Goal: Task Accomplishment & Management: Complete application form

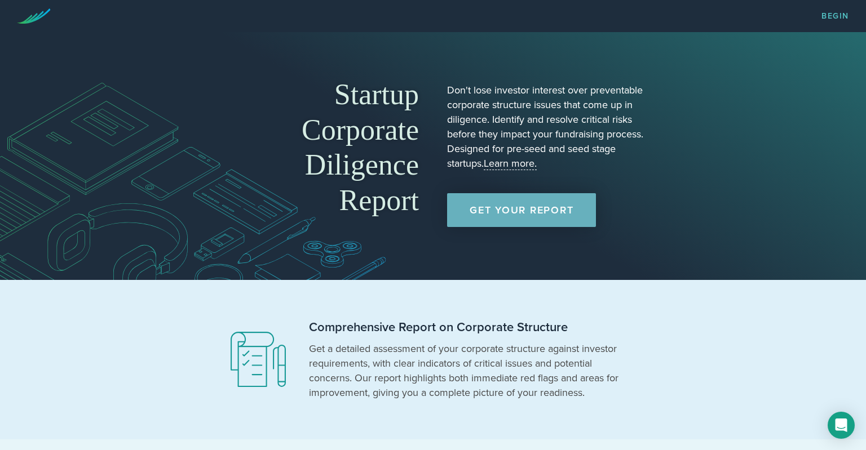
click at [545, 216] on link "Get Your Report" at bounding box center [521, 210] width 149 height 34
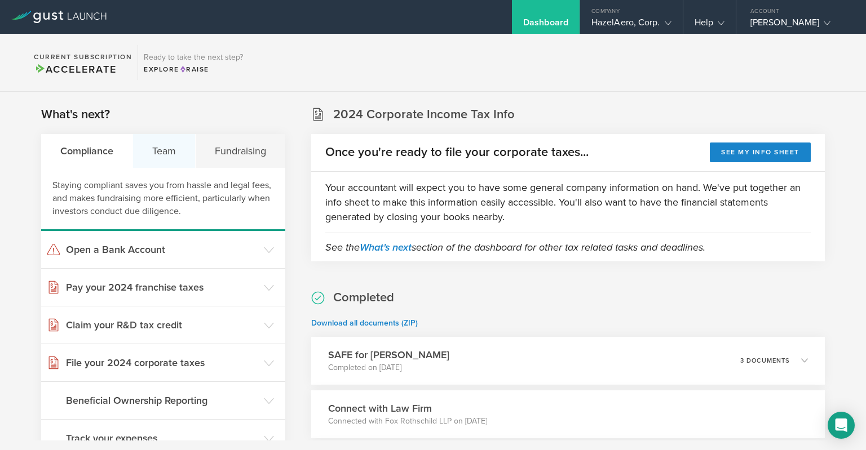
click at [172, 143] on div "Team" at bounding box center [164, 151] width 63 height 34
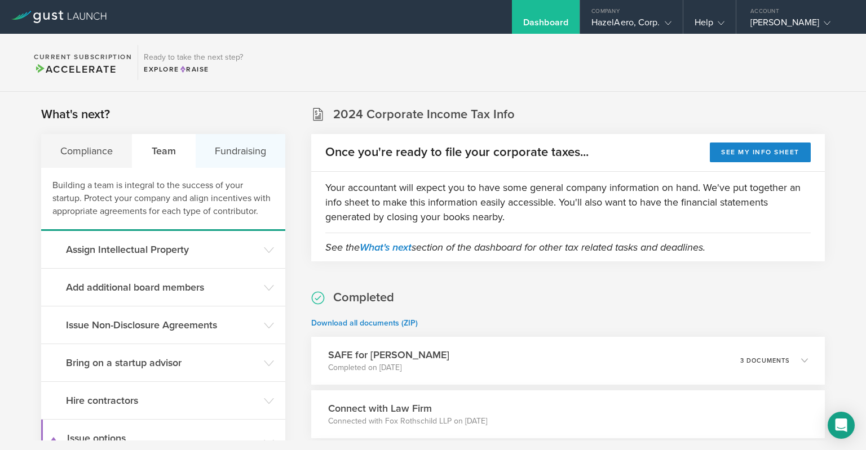
click at [239, 148] on div "Fundraising" at bounding box center [241, 151] width 90 height 34
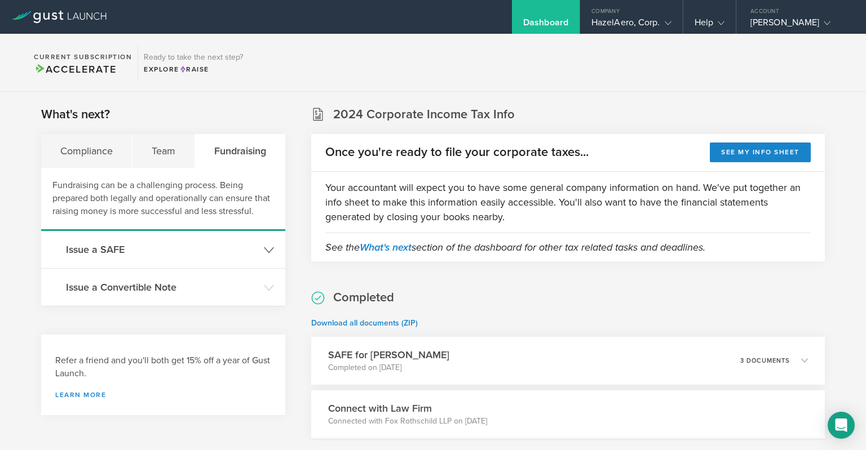
click at [262, 249] on header "Issue a SAFE" at bounding box center [163, 249] width 244 height 37
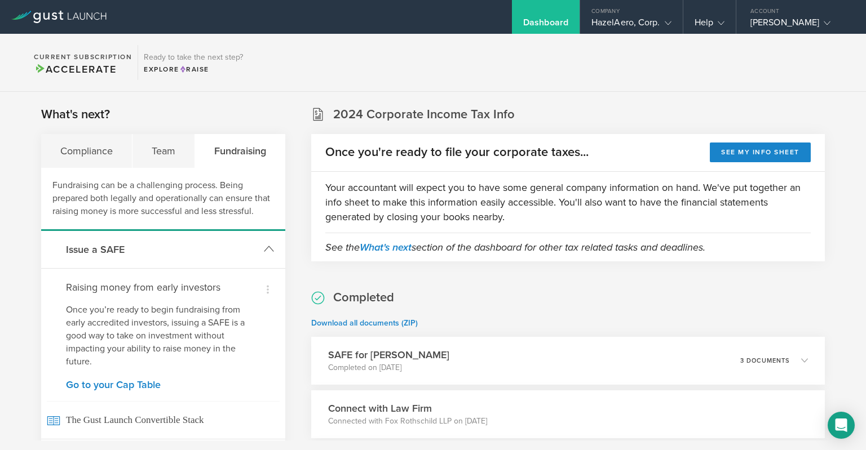
click at [113, 256] on h3 "Issue a SAFE" at bounding box center [162, 249] width 192 height 15
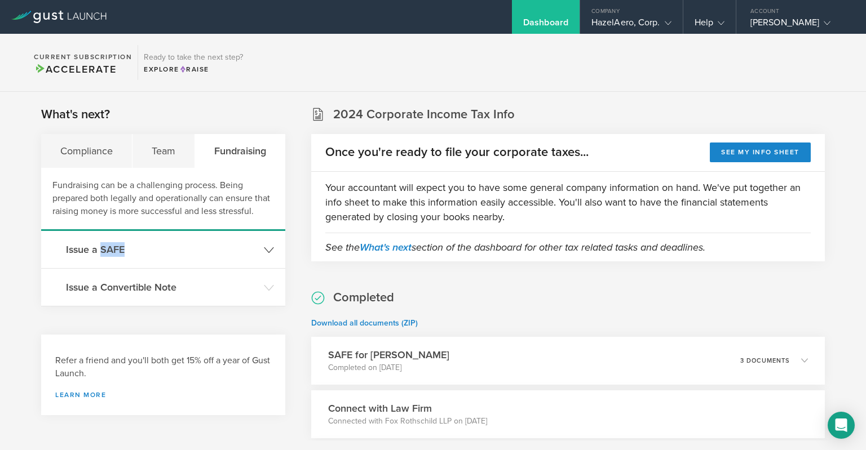
click at [113, 256] on h3 "Issue a SAFE" at bounding box center [162, 249] width 192 height 15
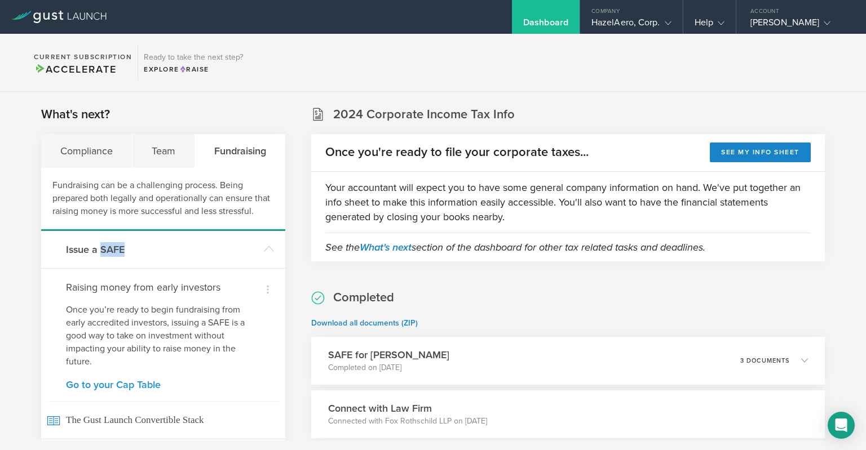
click at [142, 384] on link "Go to your Cap Table" at bounding box center [163, 385] width 194 height 10
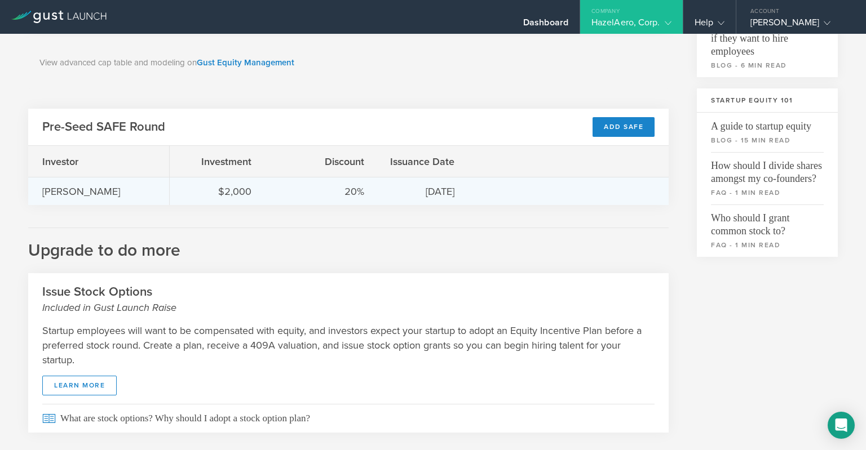
scroll to position [341, 0]
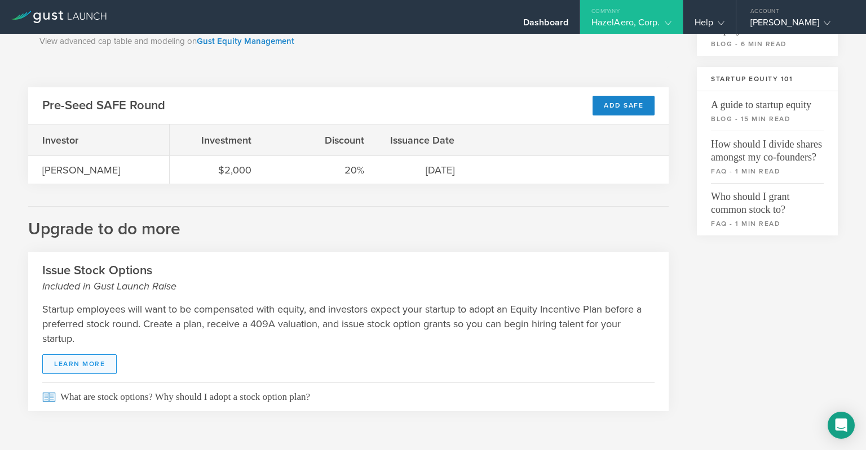
click at [103, 366] on link "learn more" at bounding box center [79, 364] width 74 height 20
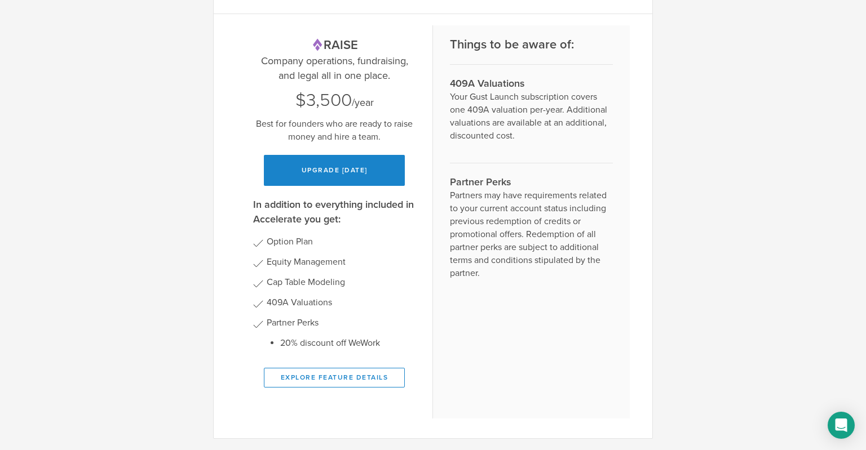
scroll to position [0, 0]
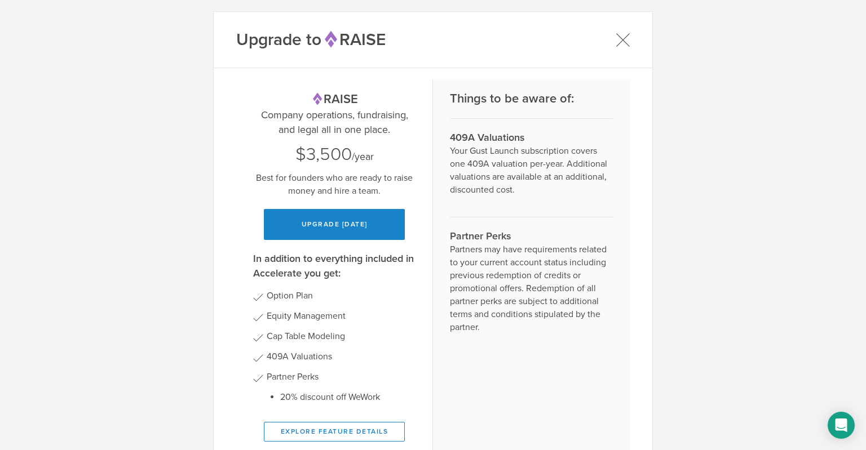
click at [626, 45] on icon at bounding box center [622, 40] width 14 height 14
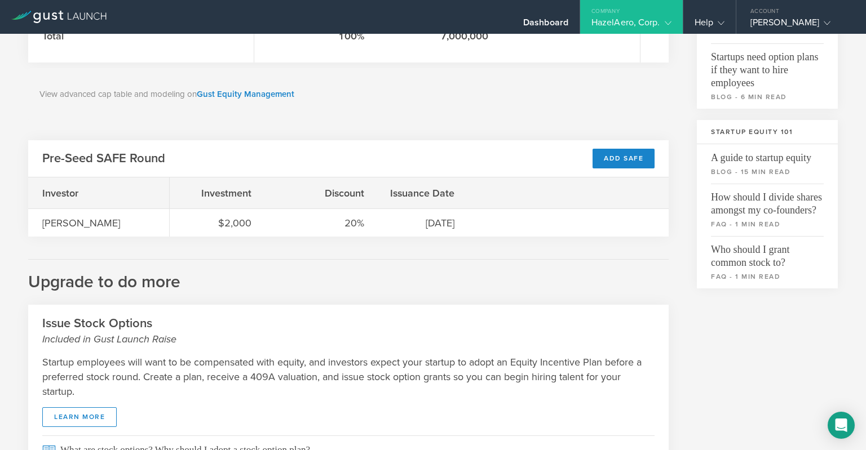
scroll to position [268, 0]
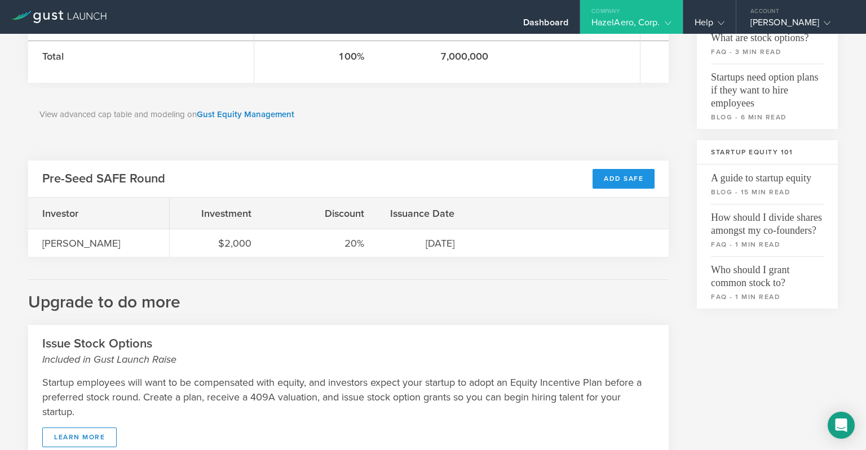
click at [611, 179] on div "Add SAFE" at bounding box center [623, 179] width 62 height 20
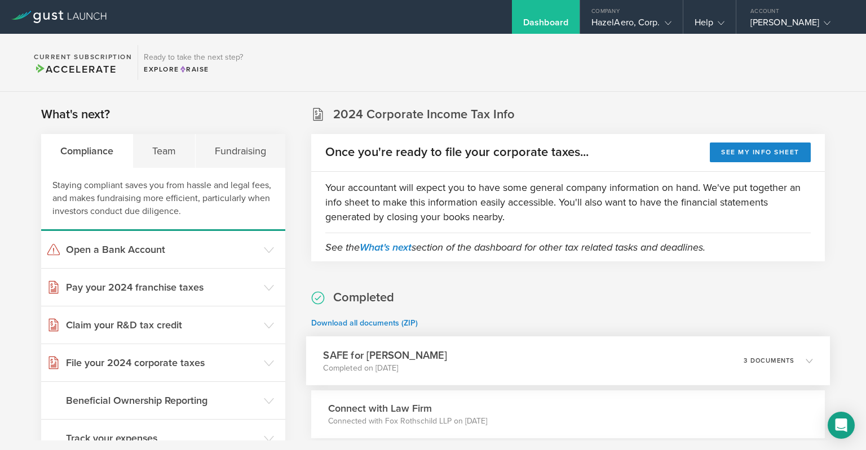
click at [739, 359] on div "SAFE for Shelby Ball Completed on Jul 30, 2025 3 documents" at bounding box center [568, 360] width 524 height 49
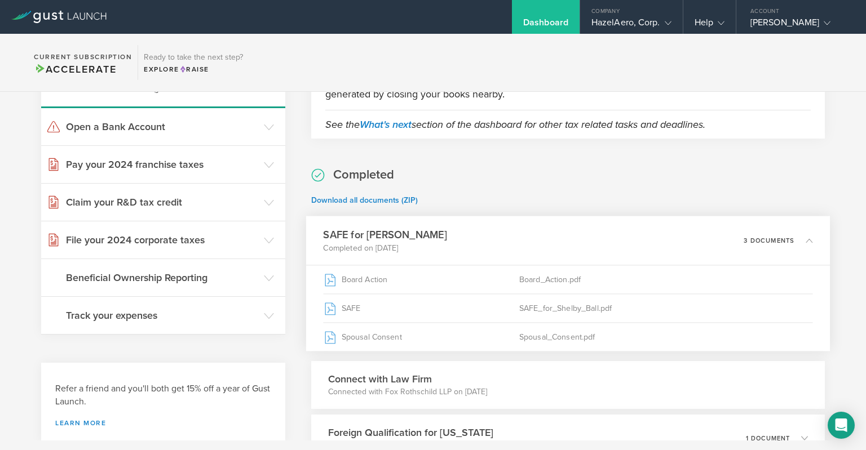
scroll to position [146, 0]
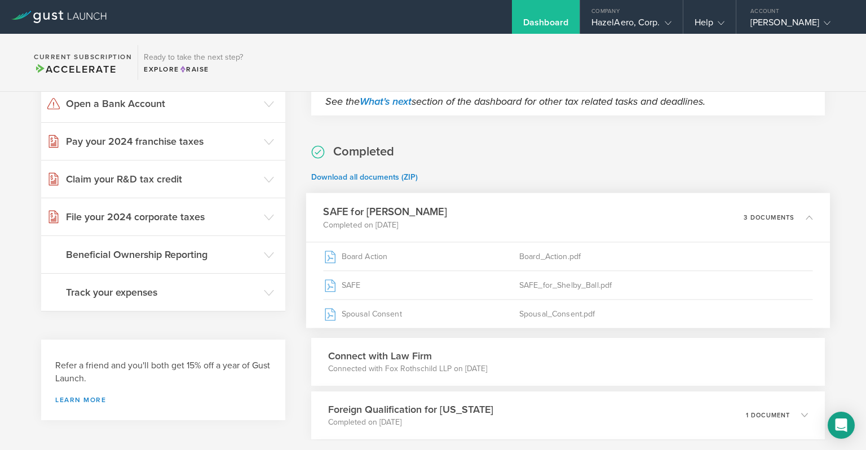
click at [410, 213] on h3 "SAFE for Shelby Ball" at bounding box center [384, 211] width 123 height 15
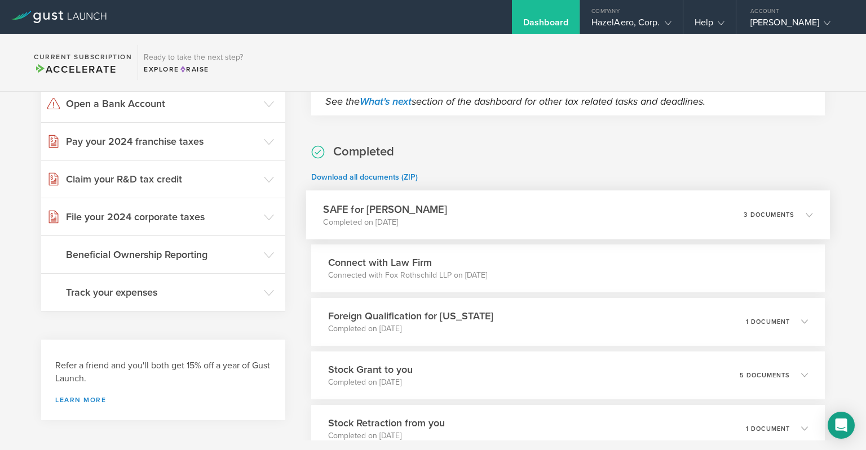
click at [410, 213] on h3 "SAFE for [PERSON_NAME]" at bounding box center [384, 209] width 123 height 15
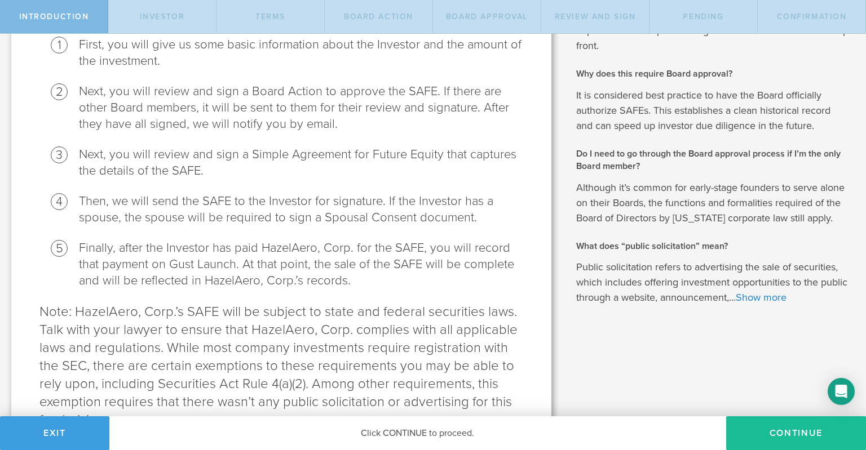
scroll to position [358, 0]
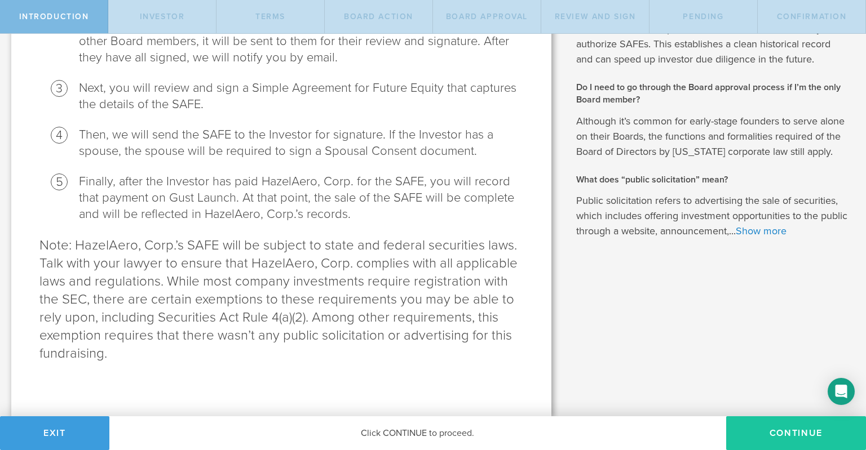
click at [799, 435] on button "Continue" at bounding box center [796, 433] width 140 height 34
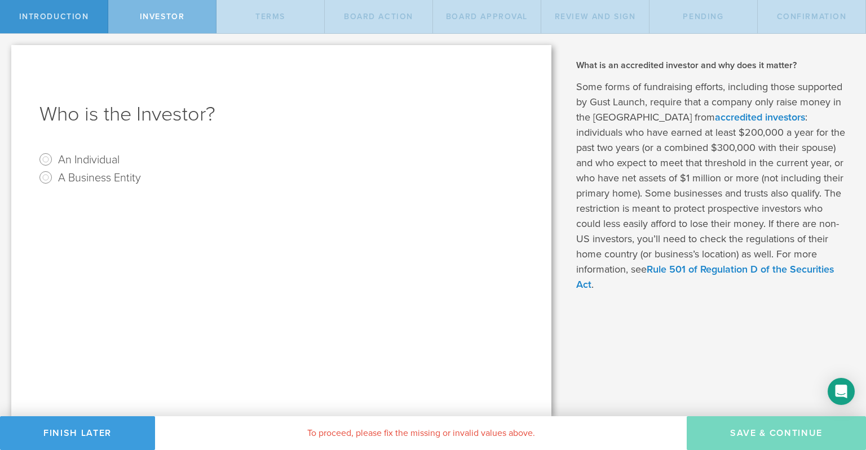
scroll to position [0, 0]
click at [47, 184] on input "A Business Entity" at bounding box center [46, 177] width 18 height 18
radio input "true"
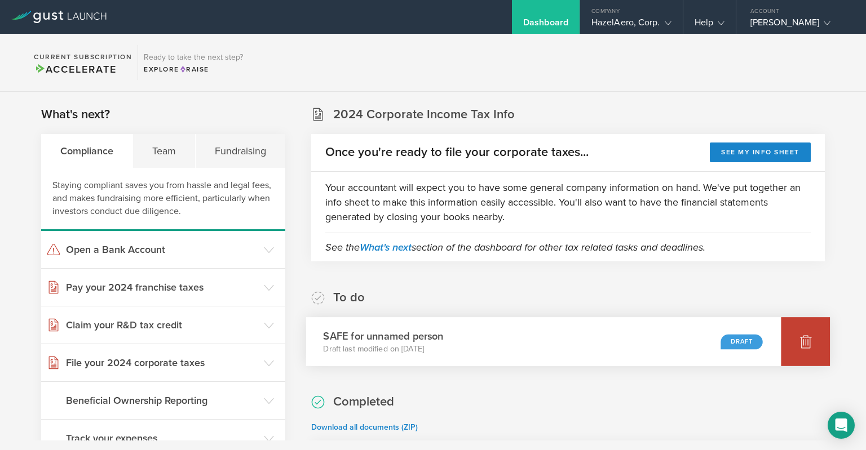
click at [798, 338] on div at bounding box center [804, 341] width 49 height 49
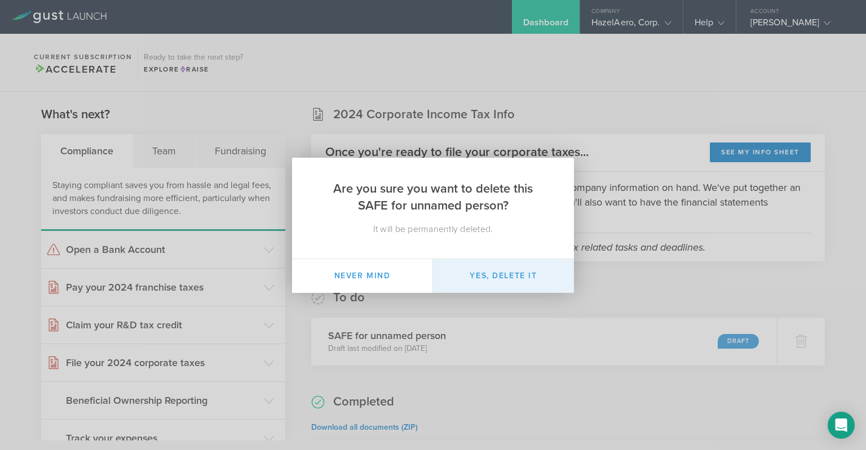
click at [511, 269] on button "Yes, delete it" at bounding box center [503, 276] width 141 height 34
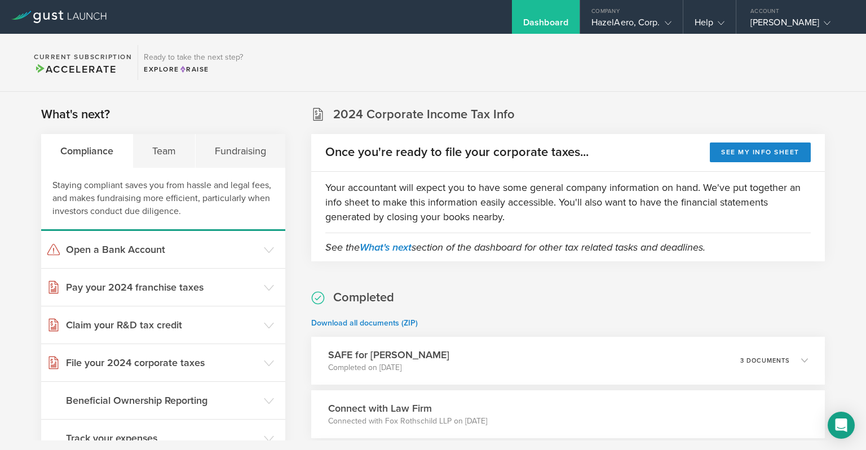
scroll to position [219, 0]
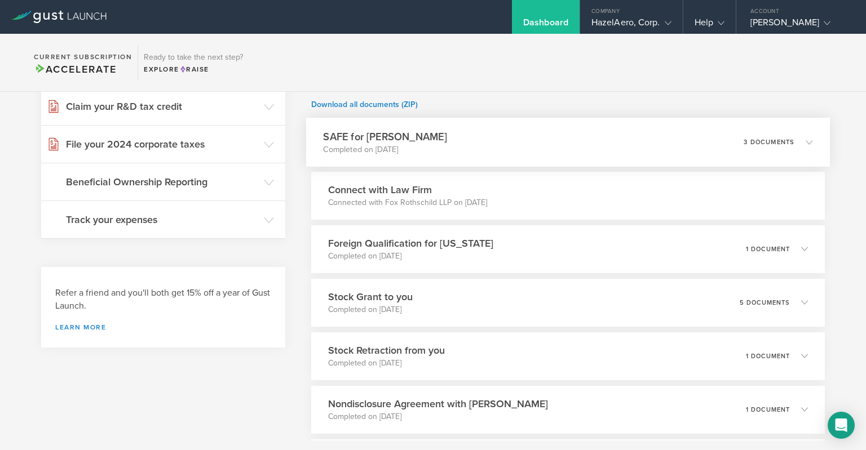
click at [411, 143] on div "SAFE for Shelby Ball Completed on Jul 30, 2025" at bounding box center [384, 142] width 123 height 26
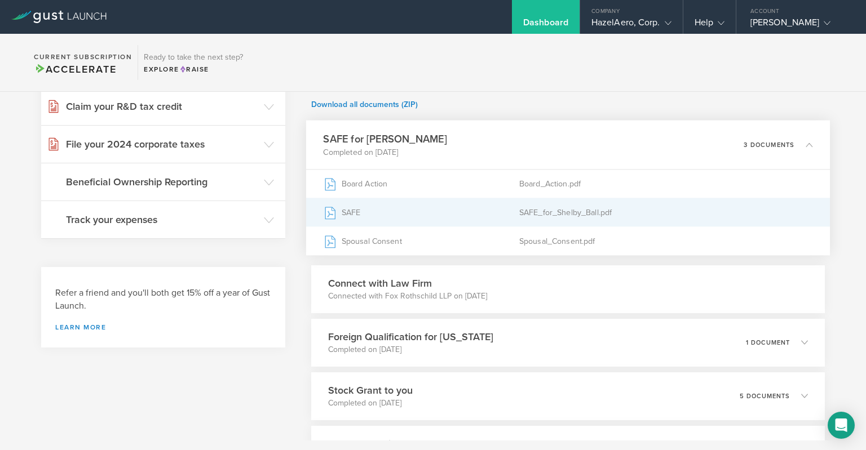
click at [567, 214] on div "SAFE_for_Shelby_Ball.pdf" at bounding box center [665, 212] width 294 height 28
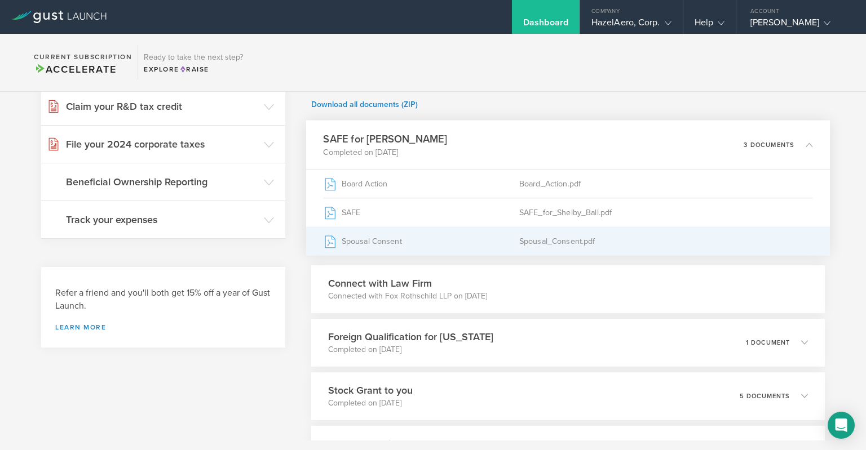
click at [564, 234] on div "Spousal_Consent.pdf" at bounding box center [665, 241] width 294 height 28
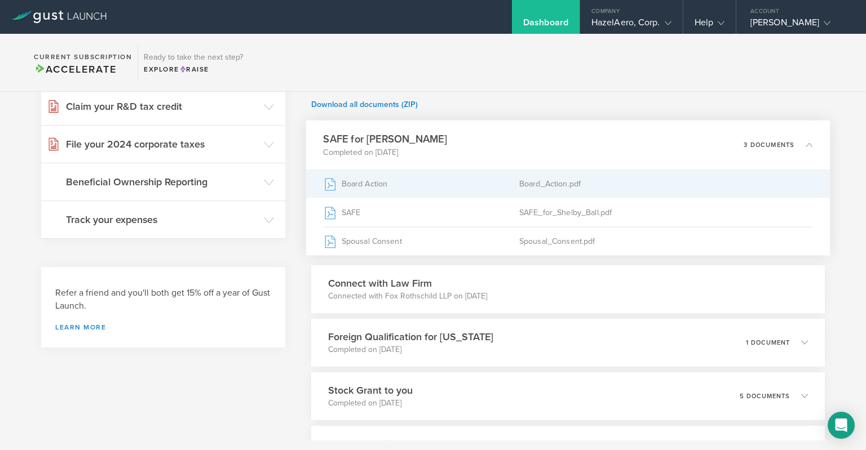
click at [772, 175] on div "Board_Action.pdf" at bounding box center [665, 184] width 294 height 28
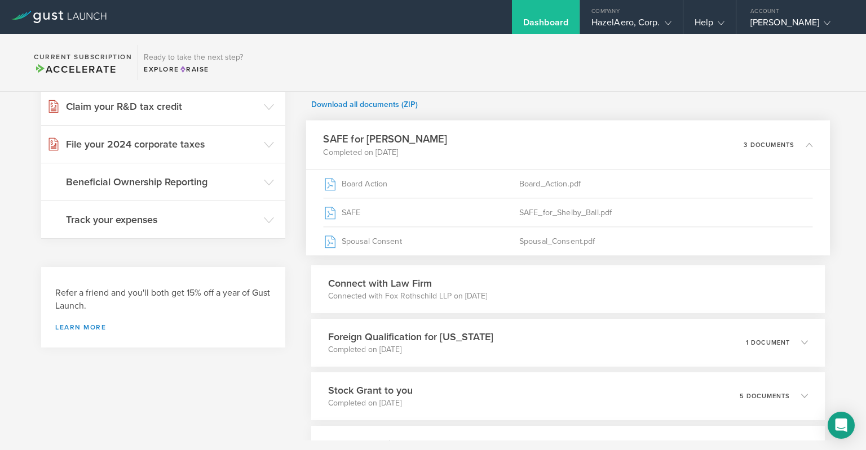
scroll to position [0, 0]
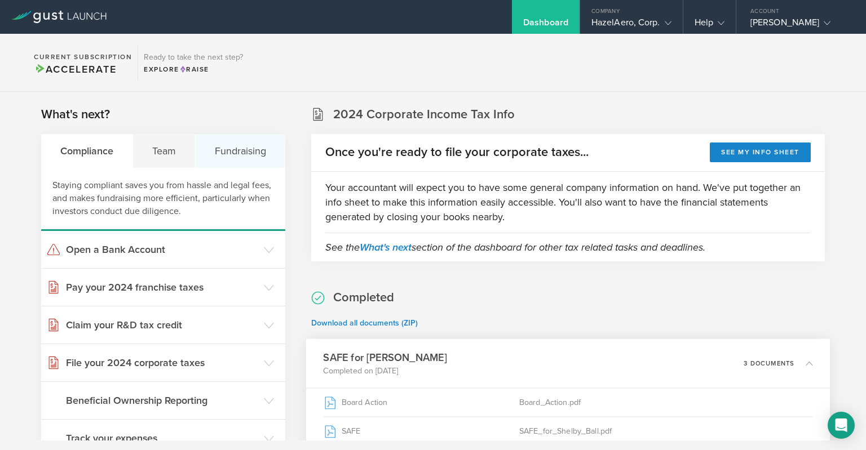
click at [222, 148] on div "Fundraising" at bounding box center [241, 151] width 90 height 34
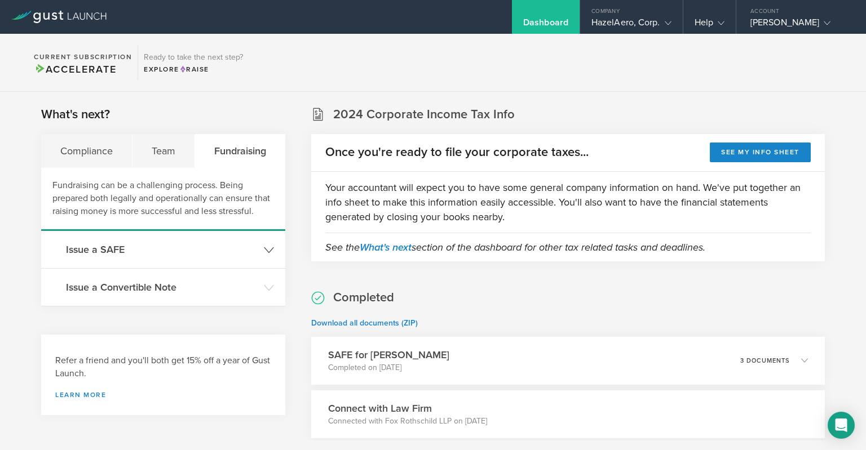
click at [106, 250] on h3 "Issue a SAFE" at bounding box center [162, 249] width 192 height 15
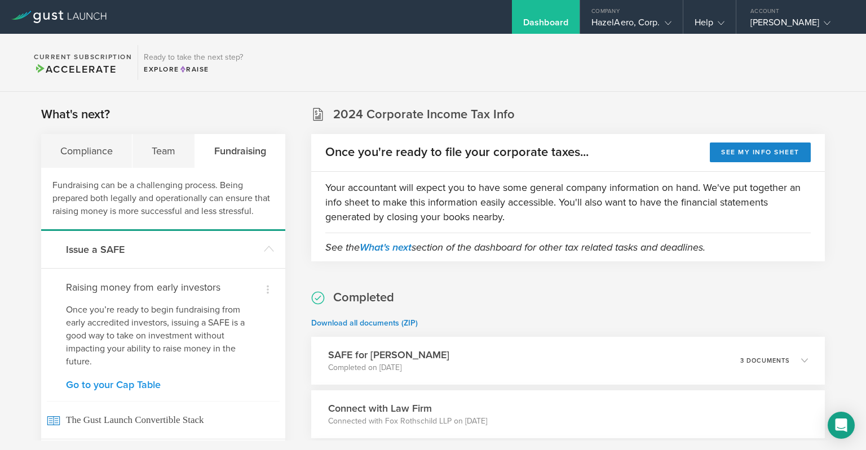
click at [145, 382] on link "Go to your Cap Table" at bounding box center [163, 385] width 194 height 10
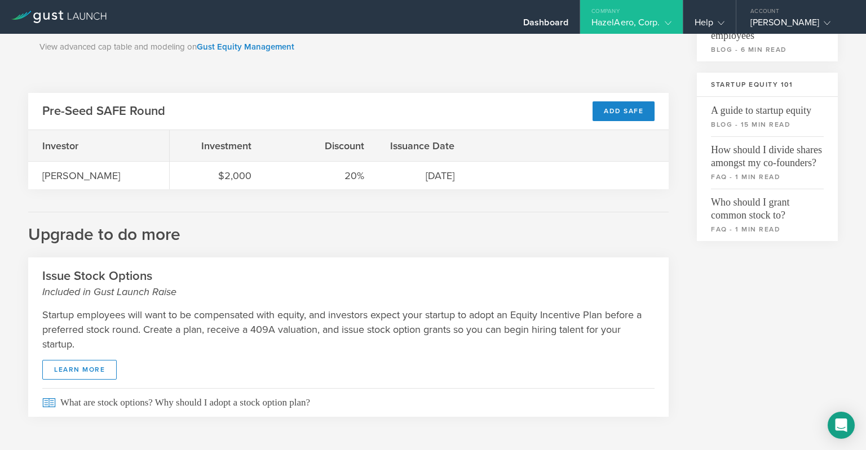
scroll to position [341, 0]
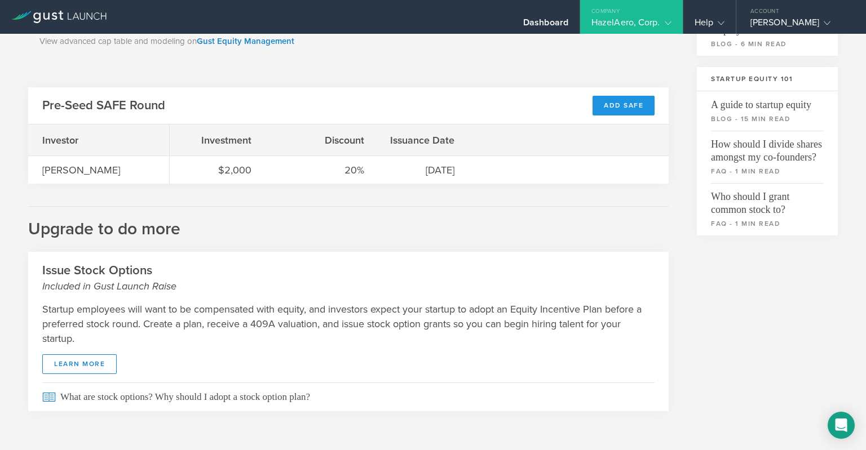
click at [619, 106] on div "Add SAFE" at bounding box center [623, 106] width 62 height 20
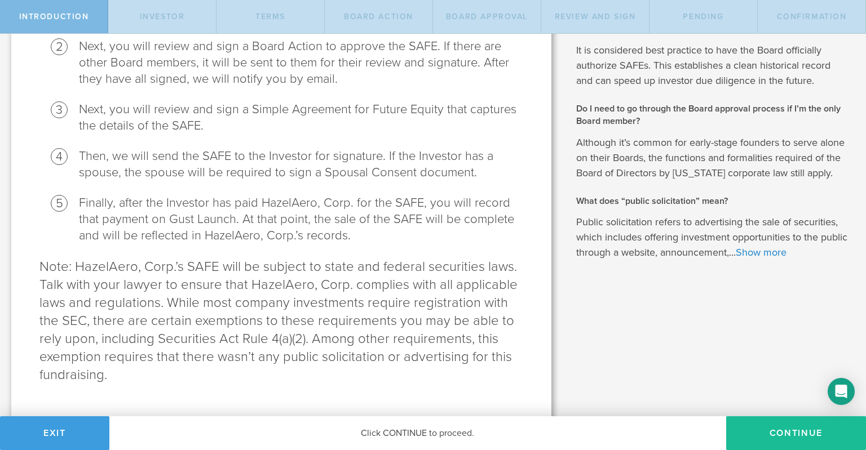
scroll to position [358, 0]
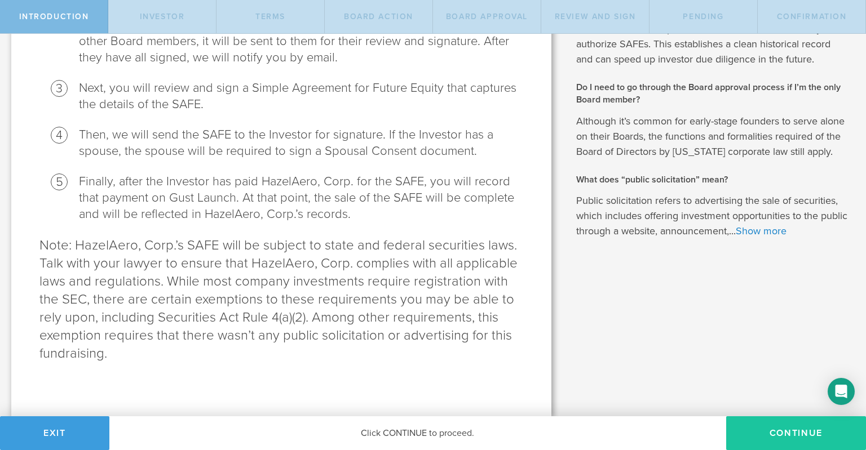
click at [767, 436] on button "Continue" at bounding box center [796, 433] width 140 height 34
